Goal: Information Seeking & Learning: Understand process/instructions

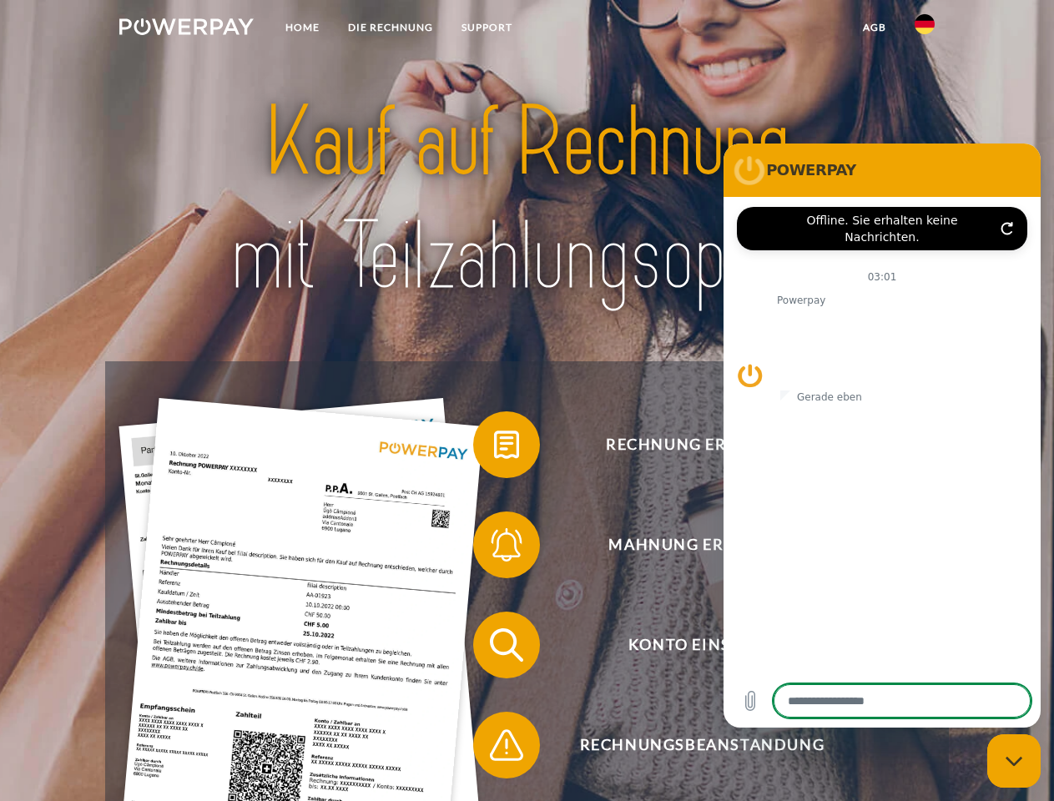
click at [186, 29] on img at bounding box center [186, 26] width 134 height 17
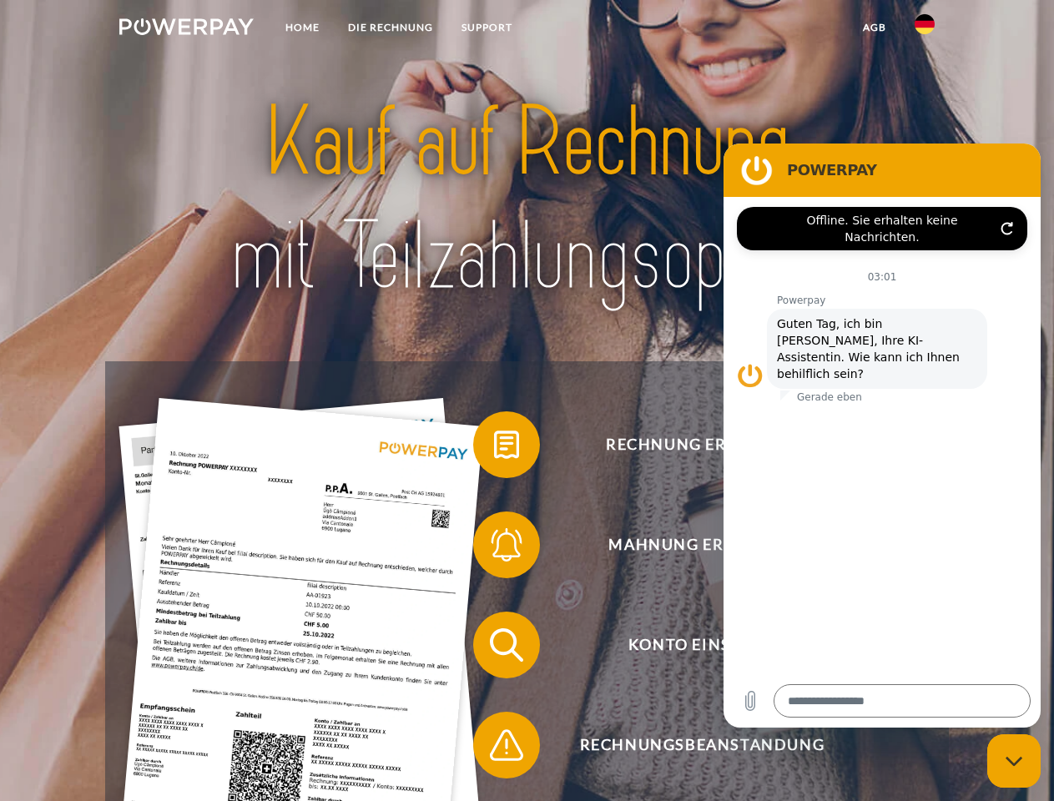
click at [925, 29] on img at bounding box center [924, 24] width 20 height 20
click at [874, 28] on link "agb" at bounding box center [875, 28] width 52 height 30
click at [494, 448] on span at bounding box center [481, 444] width 83 height 83
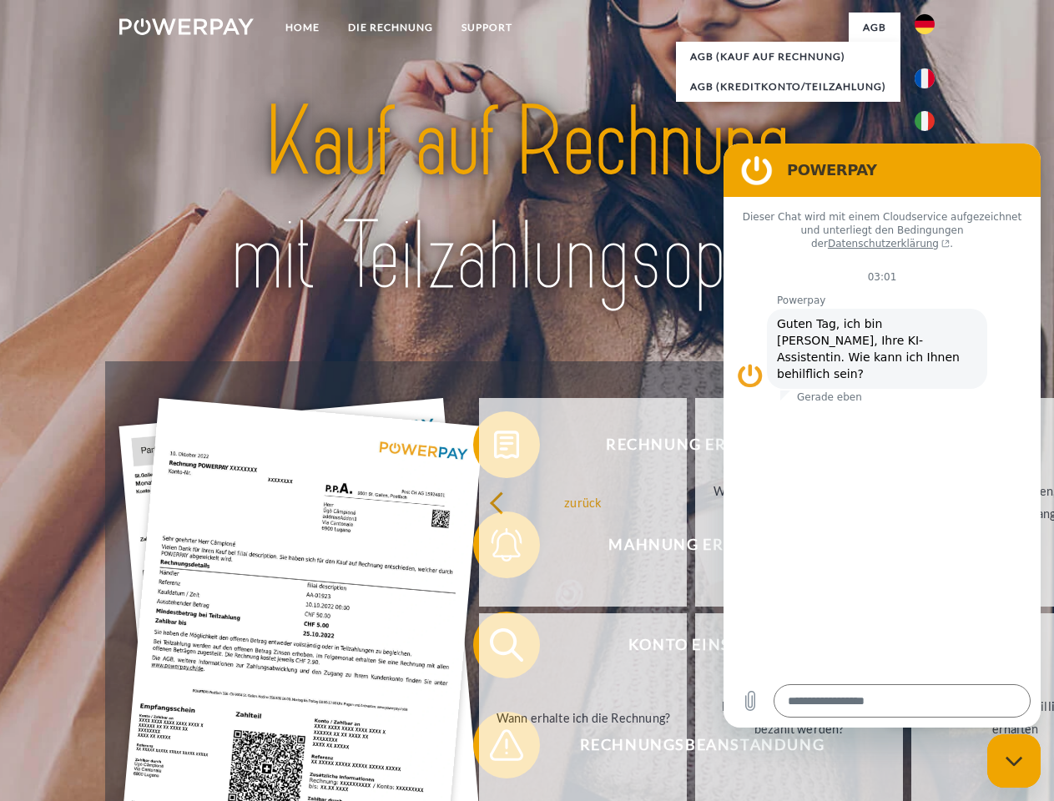
click at [494, 548] on link "zurück" at bounding box center [583, 502] width 208 height 209
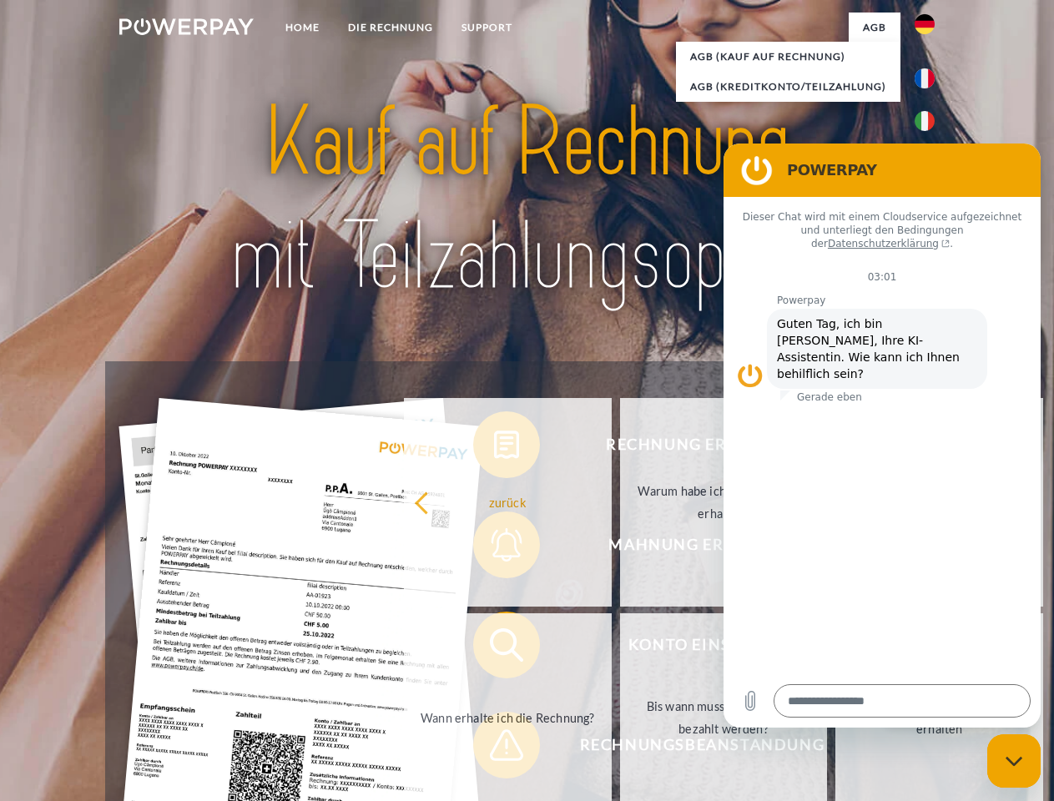
click at [494, 648] on link "Wann erhalte ich die Rechnung?" at bounding box center [508, 717] width 208 height 209
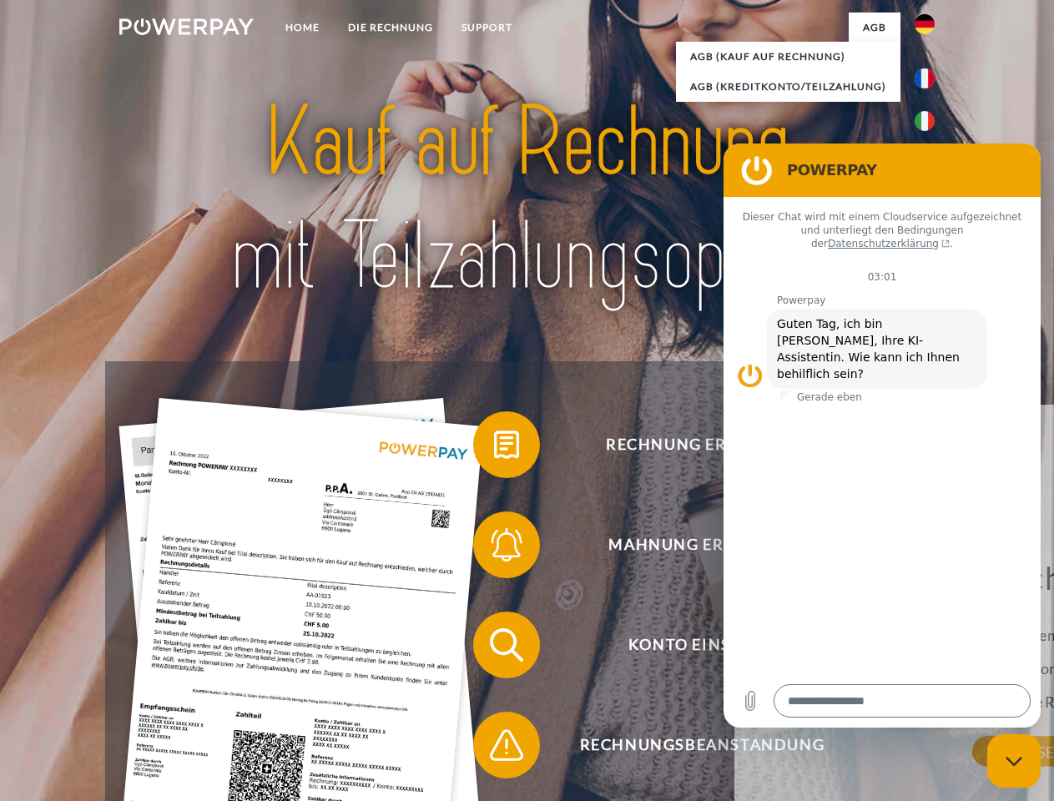
click at [494, 748] on span at bounding box center [481, 744] width 83 height 83
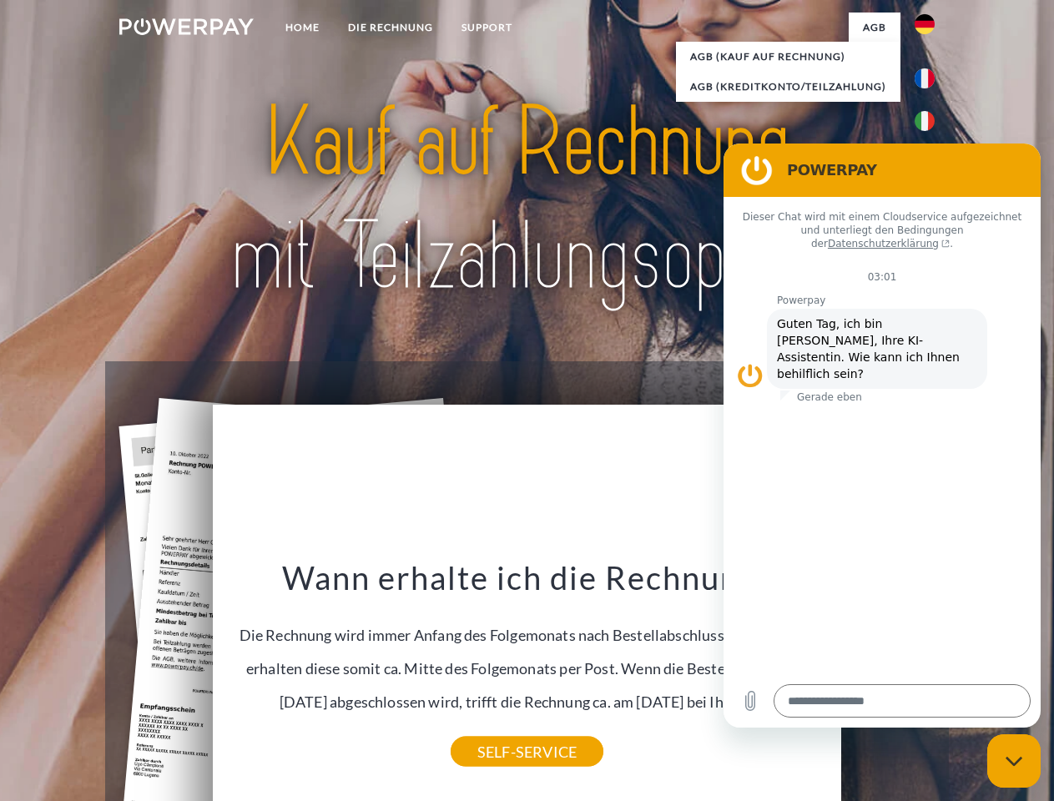
click at [1014, 761] on icon "Messaging-Fenster schließen" at bounding box center [1014, 761] width 18 height 11
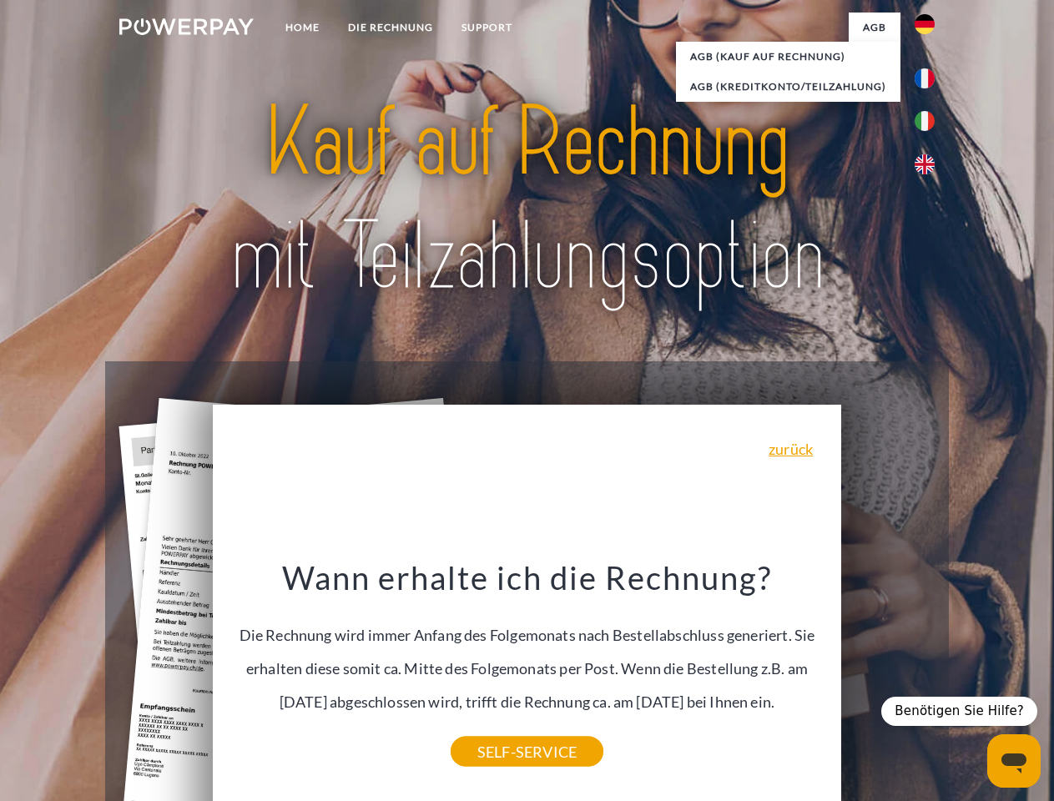
type textarea "*"
